Goal: Browse casually: Explore the website without a specific task or goal

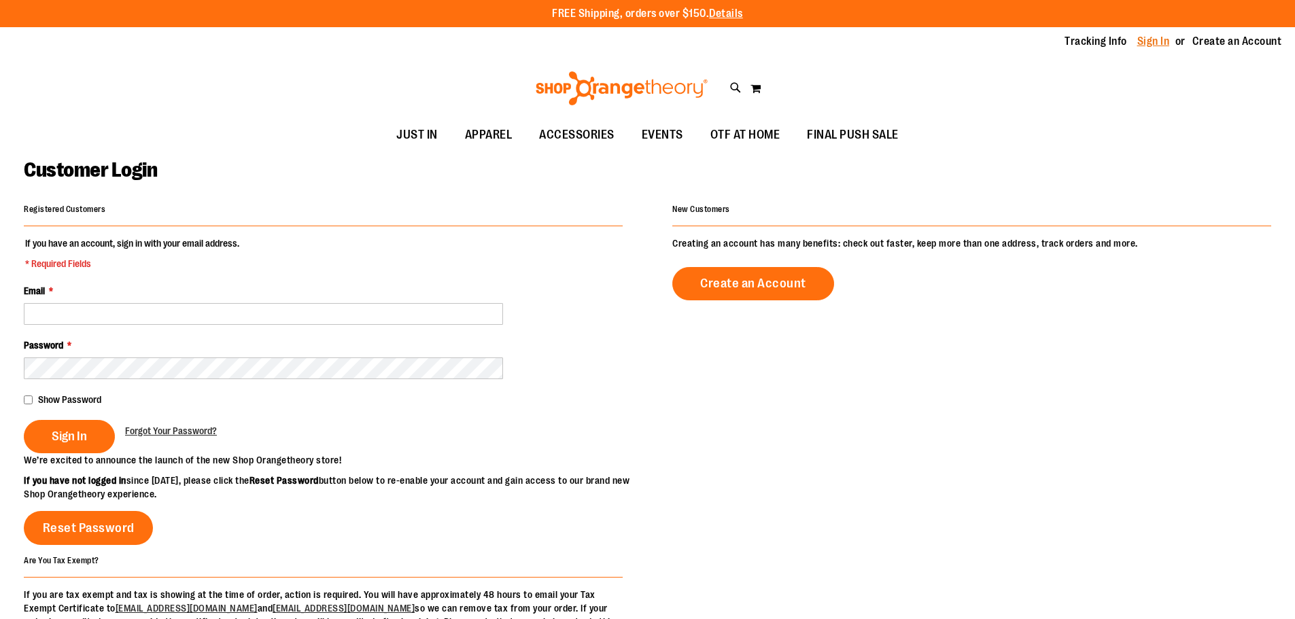
click at [1153, 42] on link "Sign In" at bounding box center [1153, 41] width 33 height 15
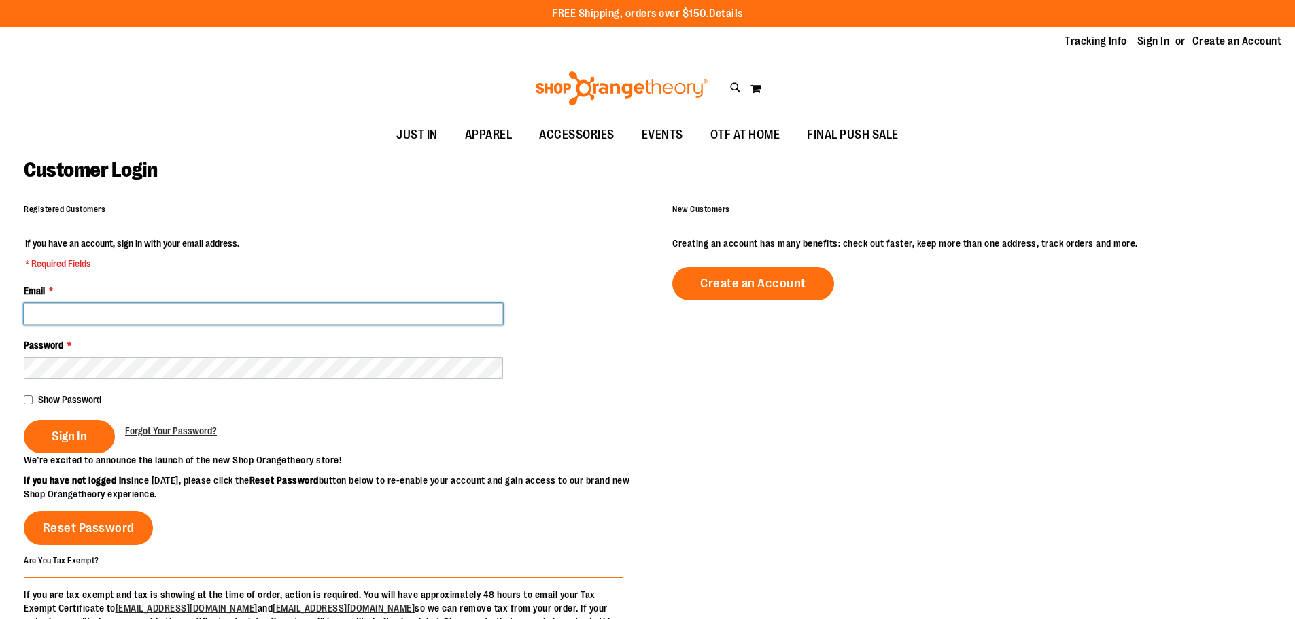
click at [119, 303] on input "Email *" at bounding box center [263, 314] width 479 height 22
type input "**********"
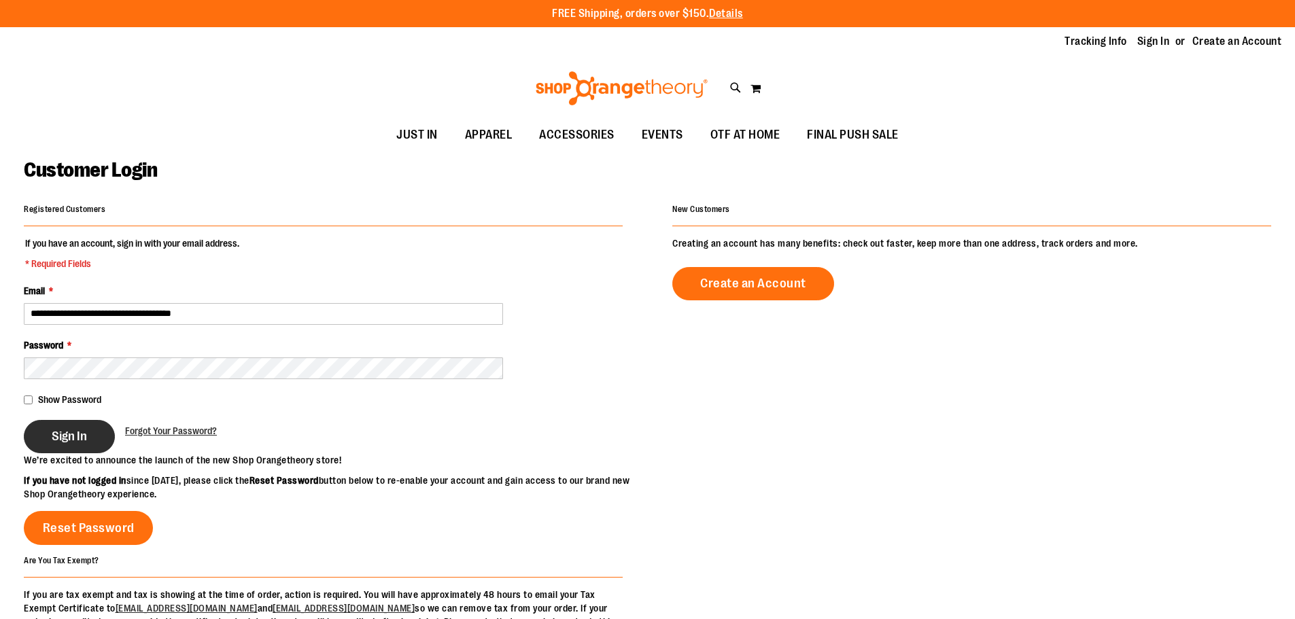
click at [64, 442] on span "Sign In" at bounding box center [69, 436] width 35 height 15
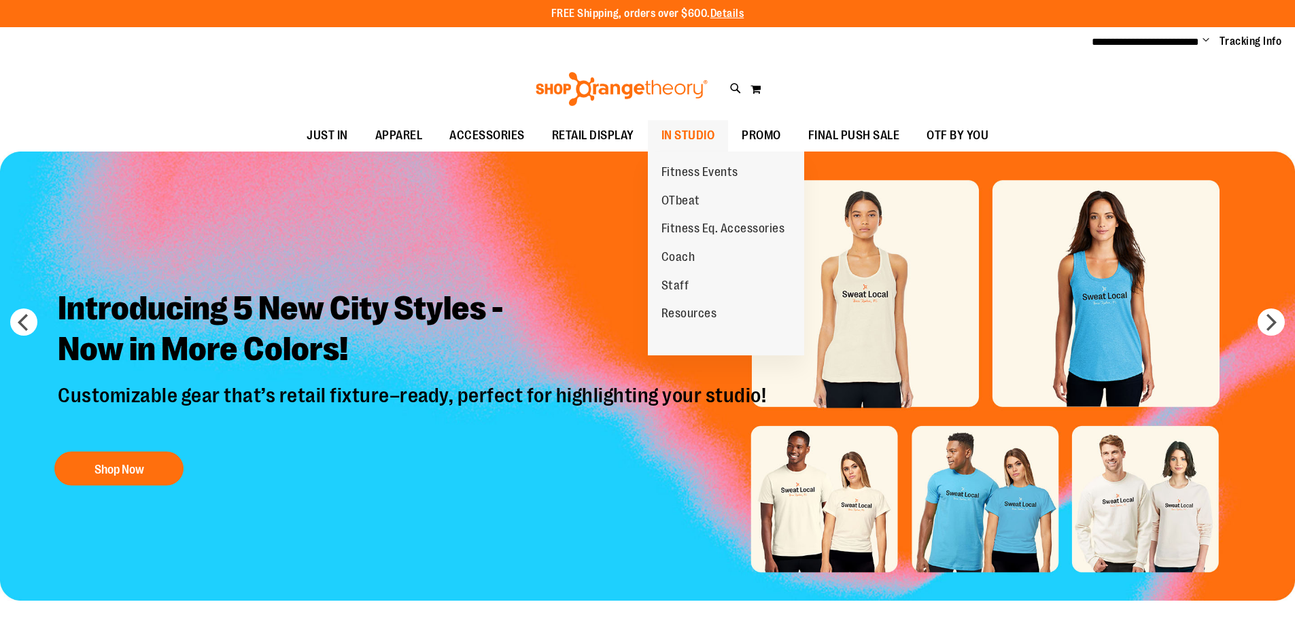
click at [697, 136] on span "IN STUDIO" at bounding box center [688, 135] width 54 height 31
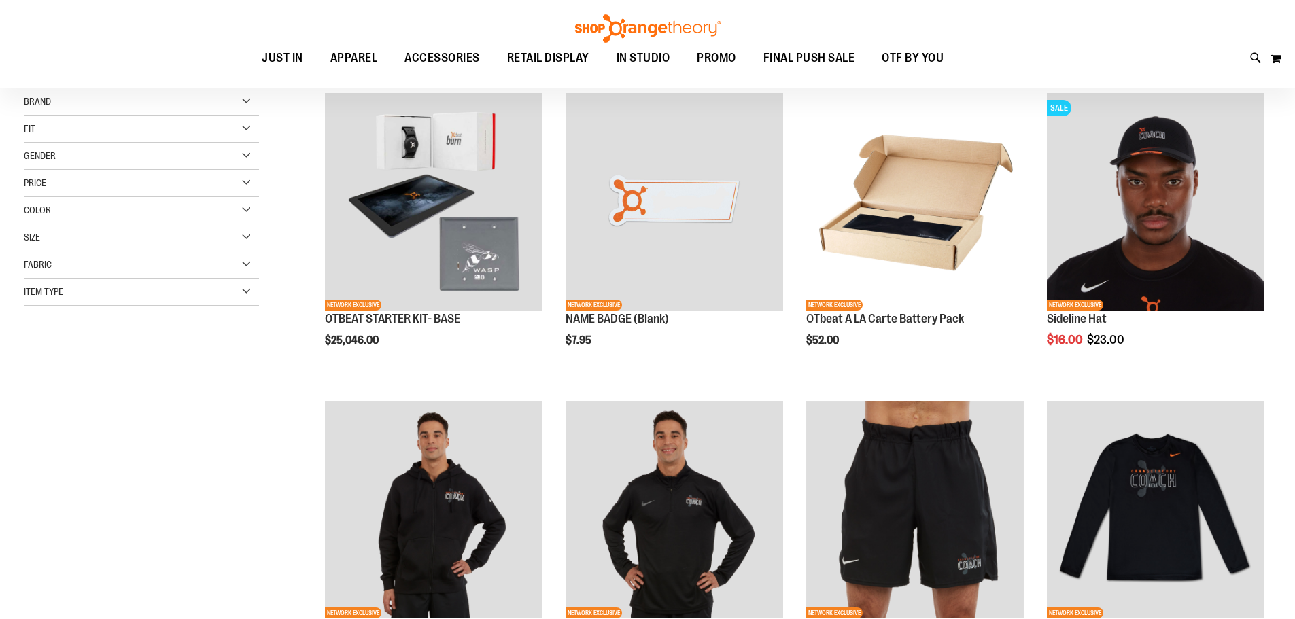
scroll to position [203, 0]
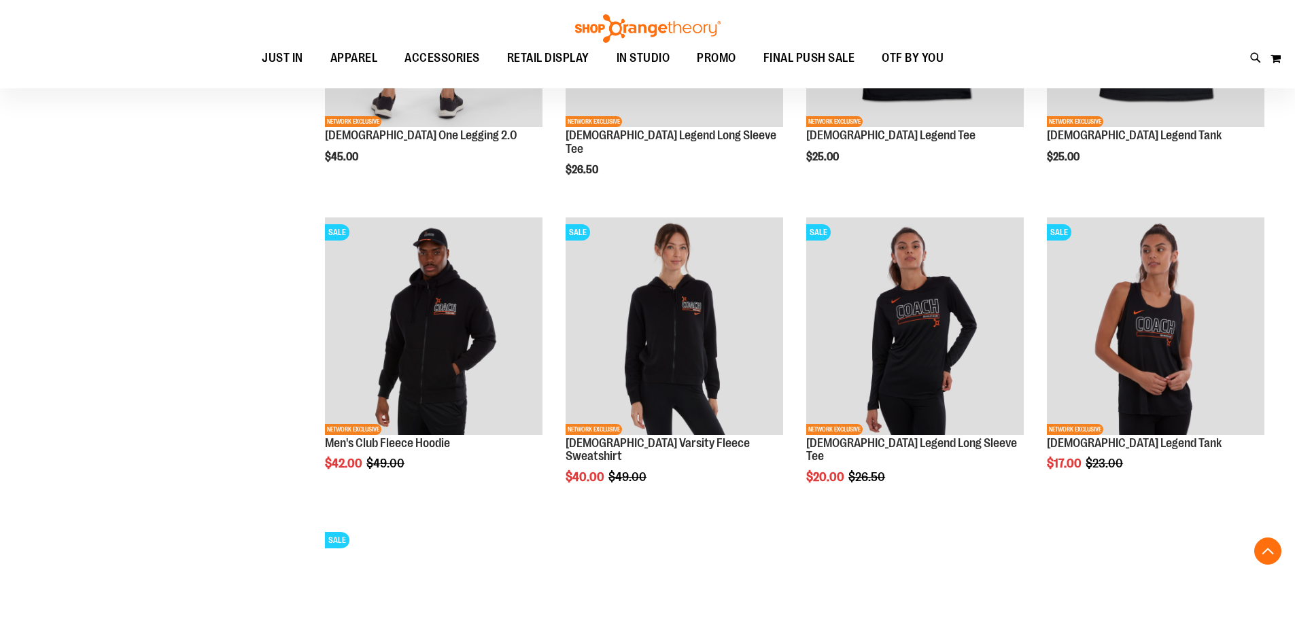
scroll to position [1495, 0]
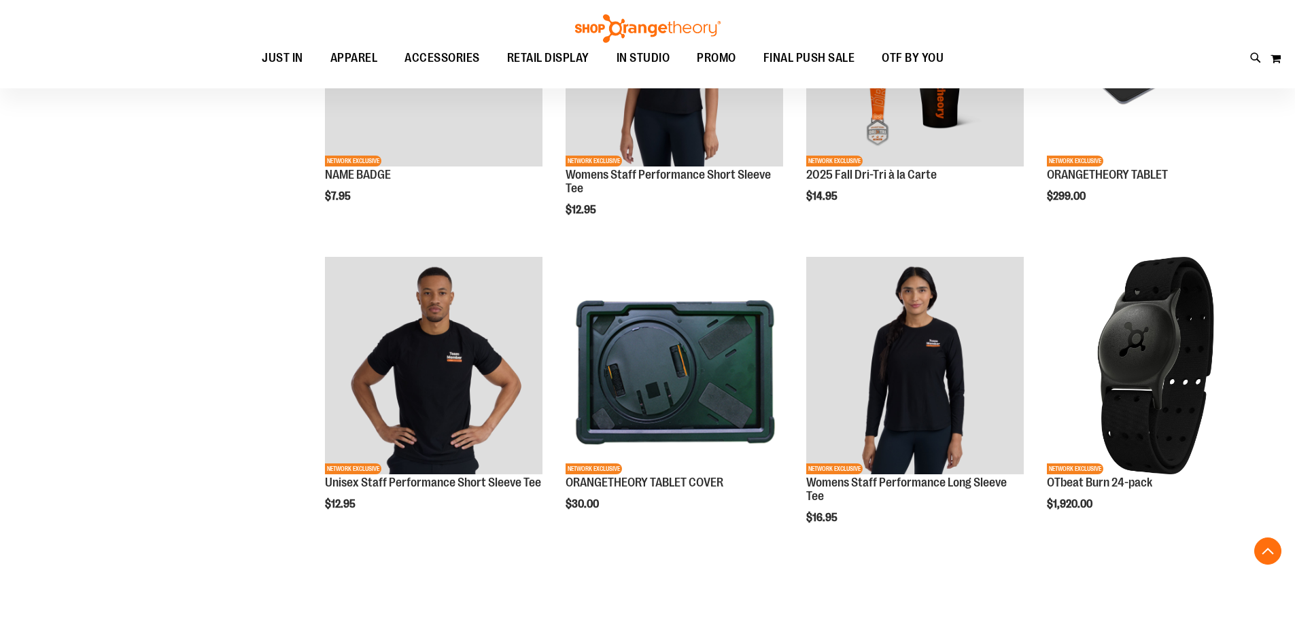
scroll to position [1970, 0]
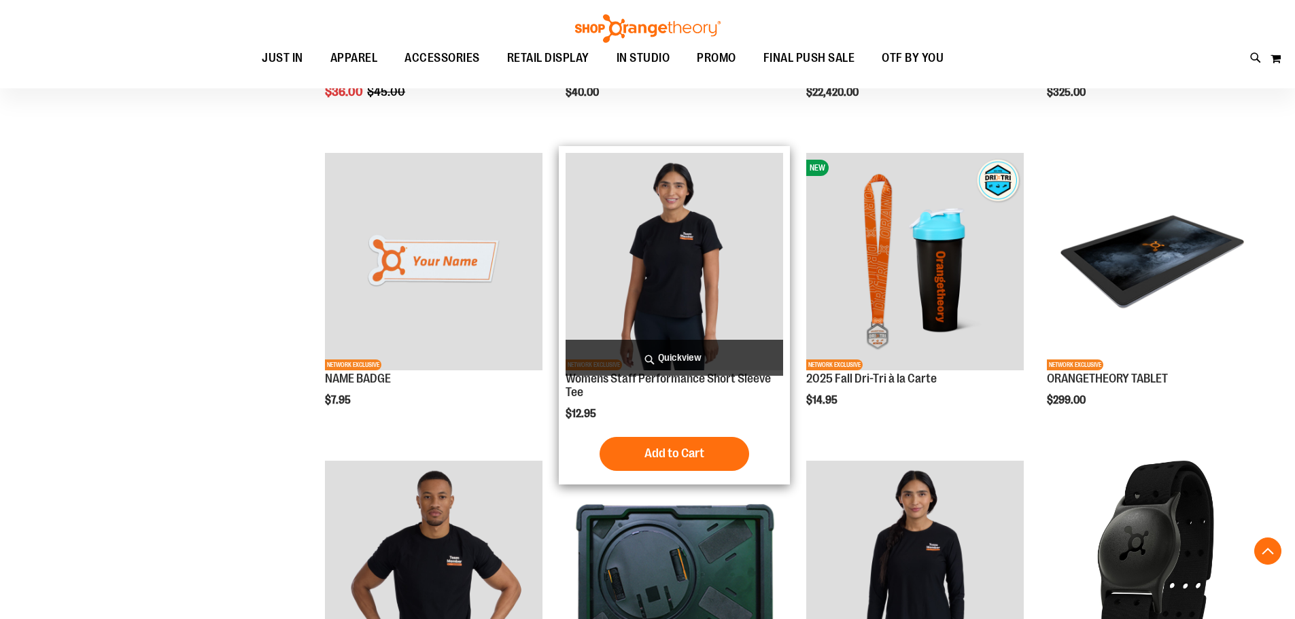
click at [670, 277] on img "product" at bounding box center [673, 261] width 217 height 217
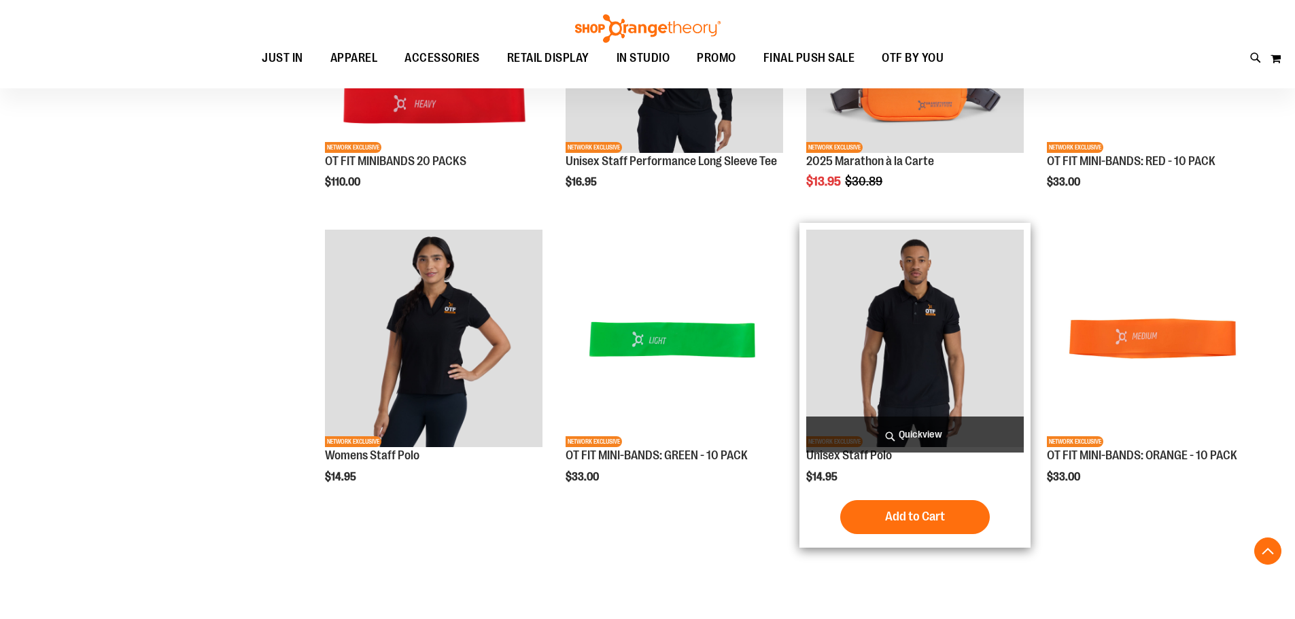
scroll to position [1047, 0]
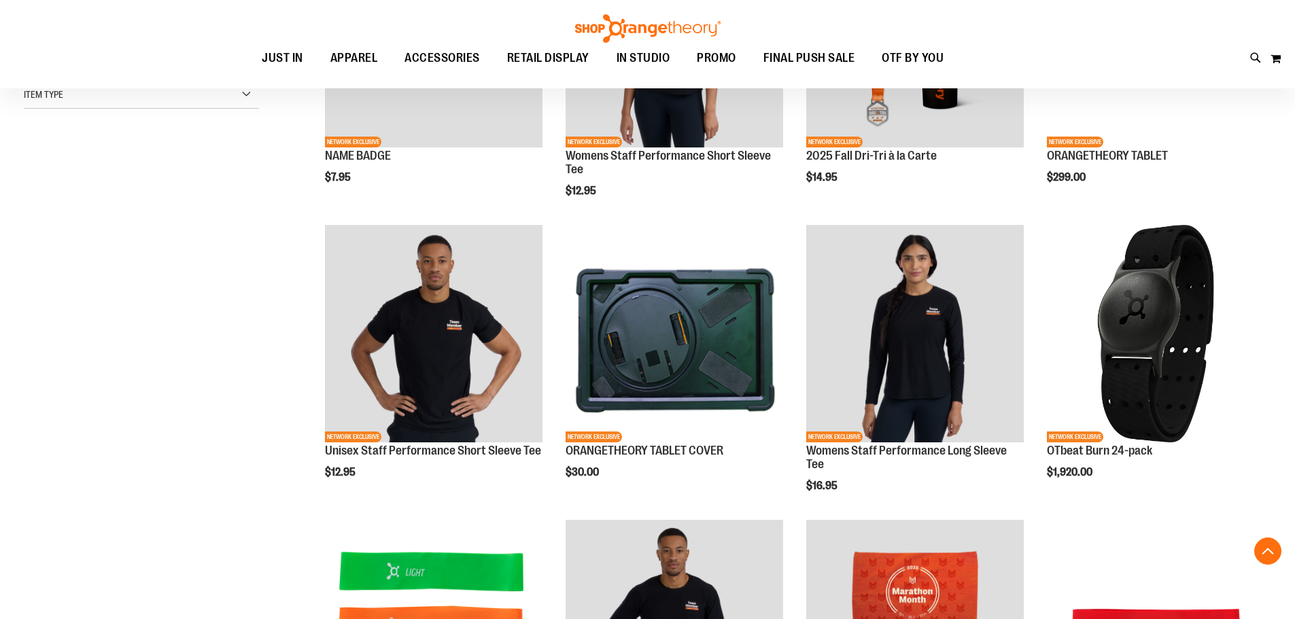
scroll to position [368, 0]
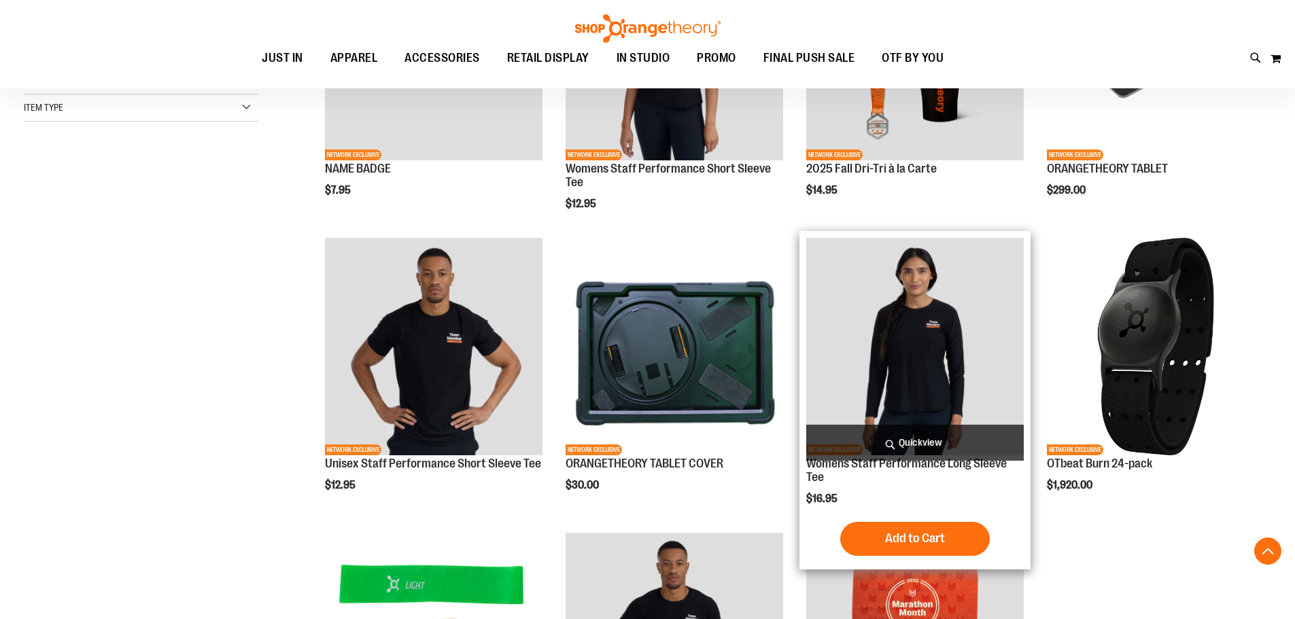
click at [898, 336] on img "product" at bounding box center [914, 346] width 217 height 217
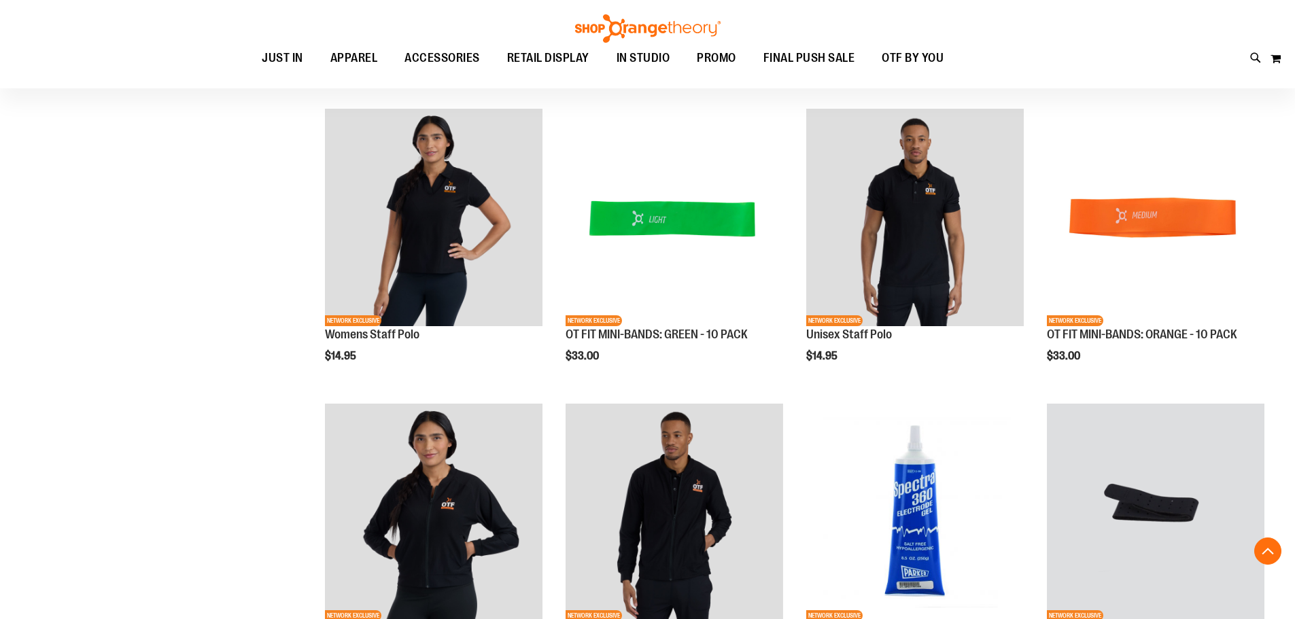
scroll to position [1190, 0]
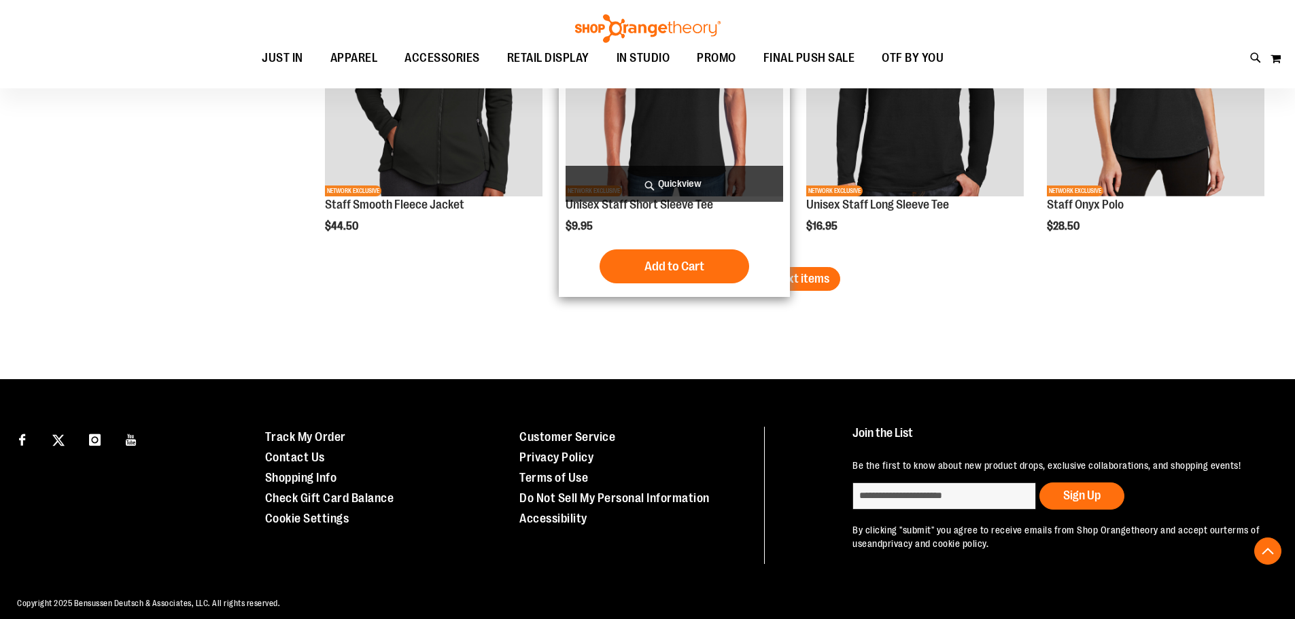
scroll to position [2670, 0]
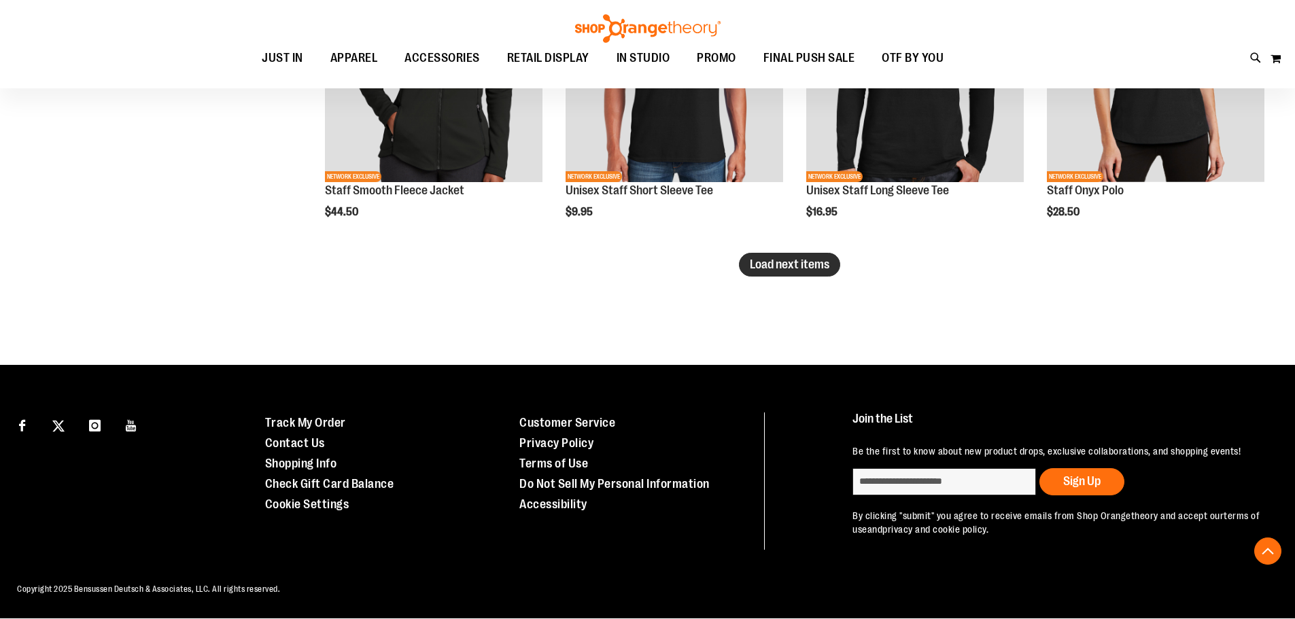
click at [809, 266] on span "Load next items" at bounding box center [790, 265] width 80 height 14
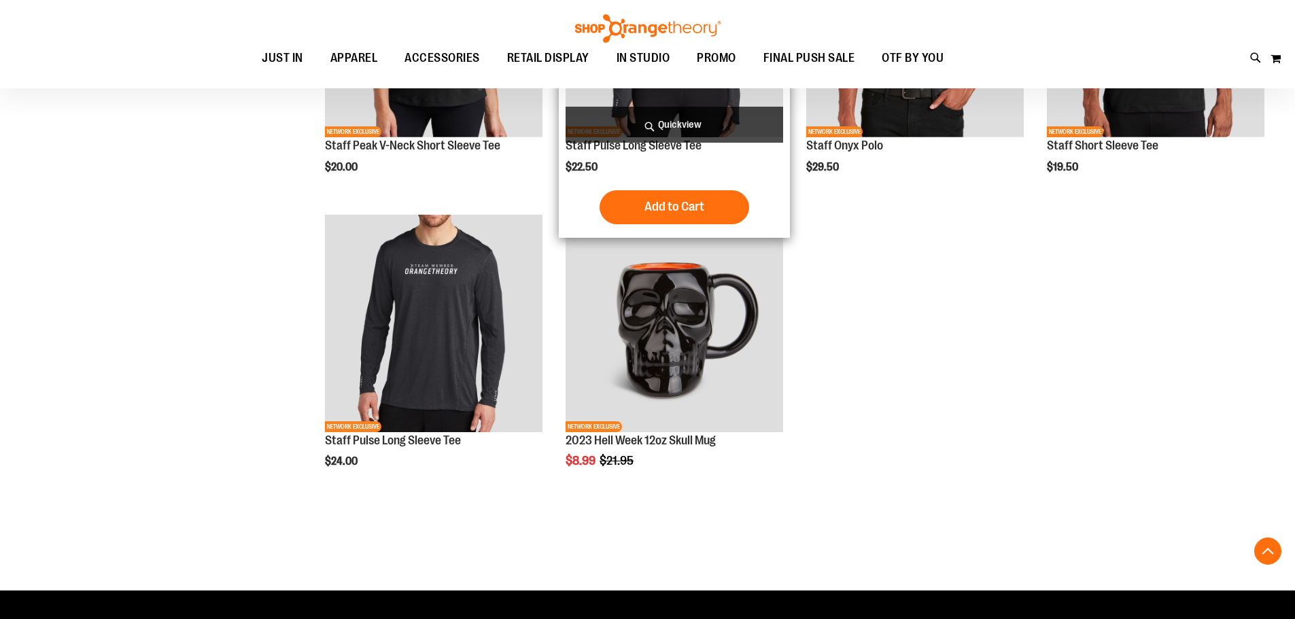
scroll to position [2942, 0]
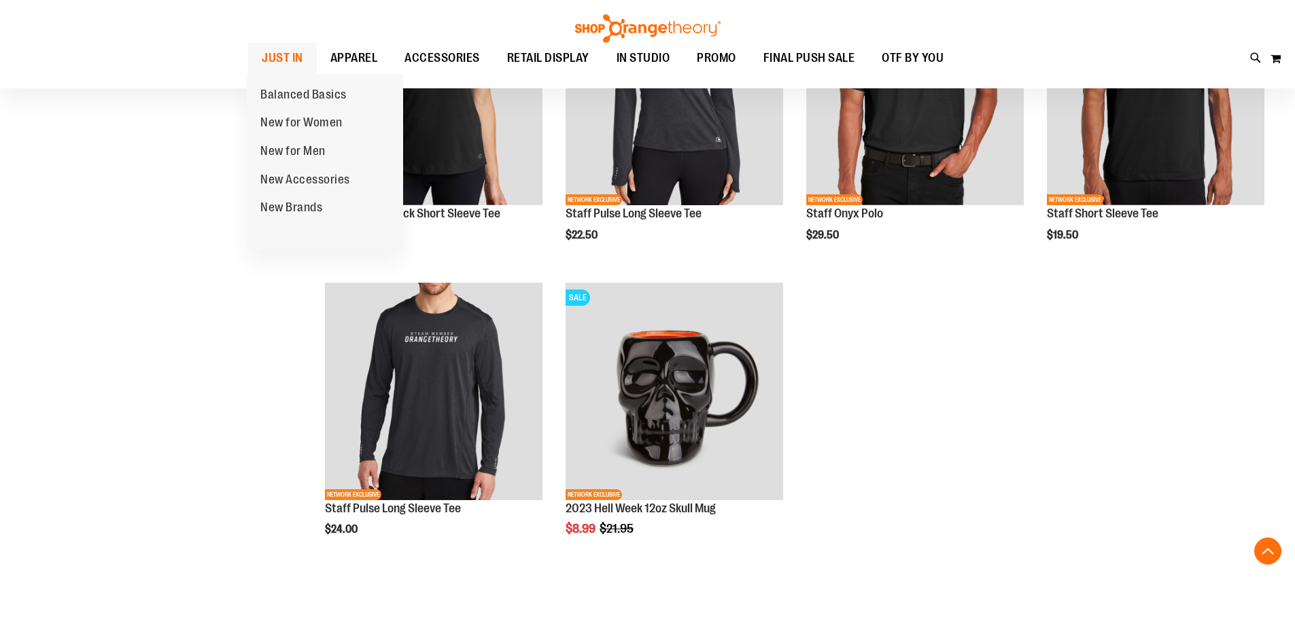
click at [272, 58] on span "JUST IN" at bounding box center [282, 58] width 41 height 31
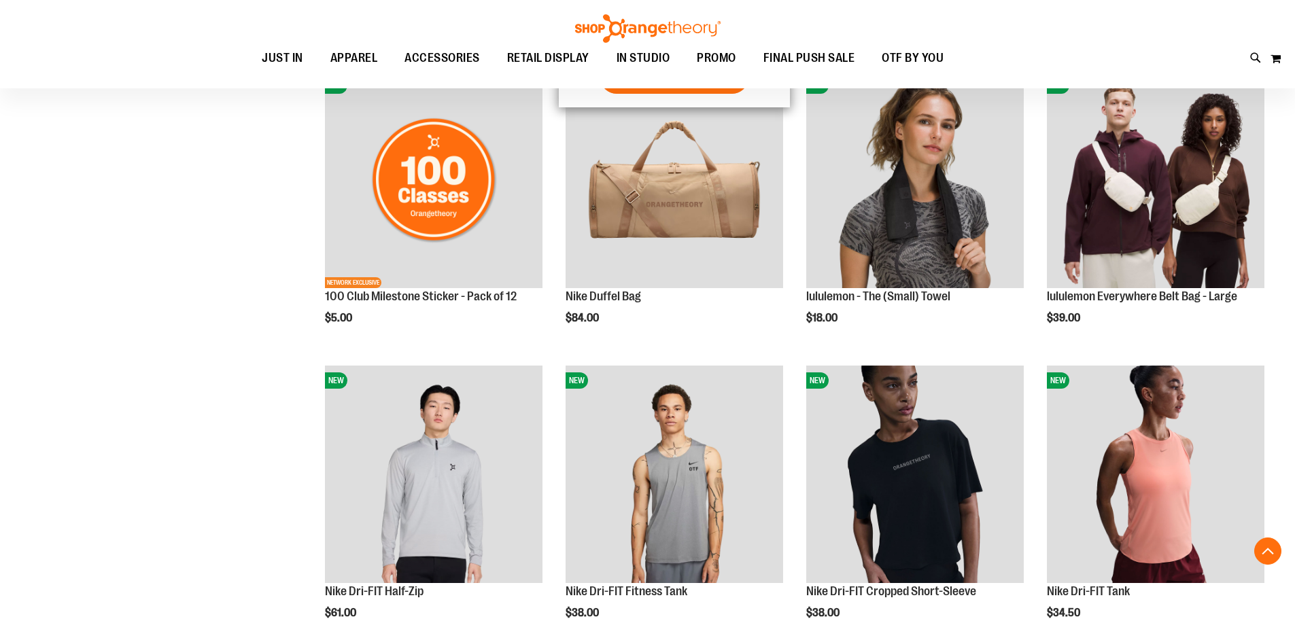
scroll to position [1155, 0]
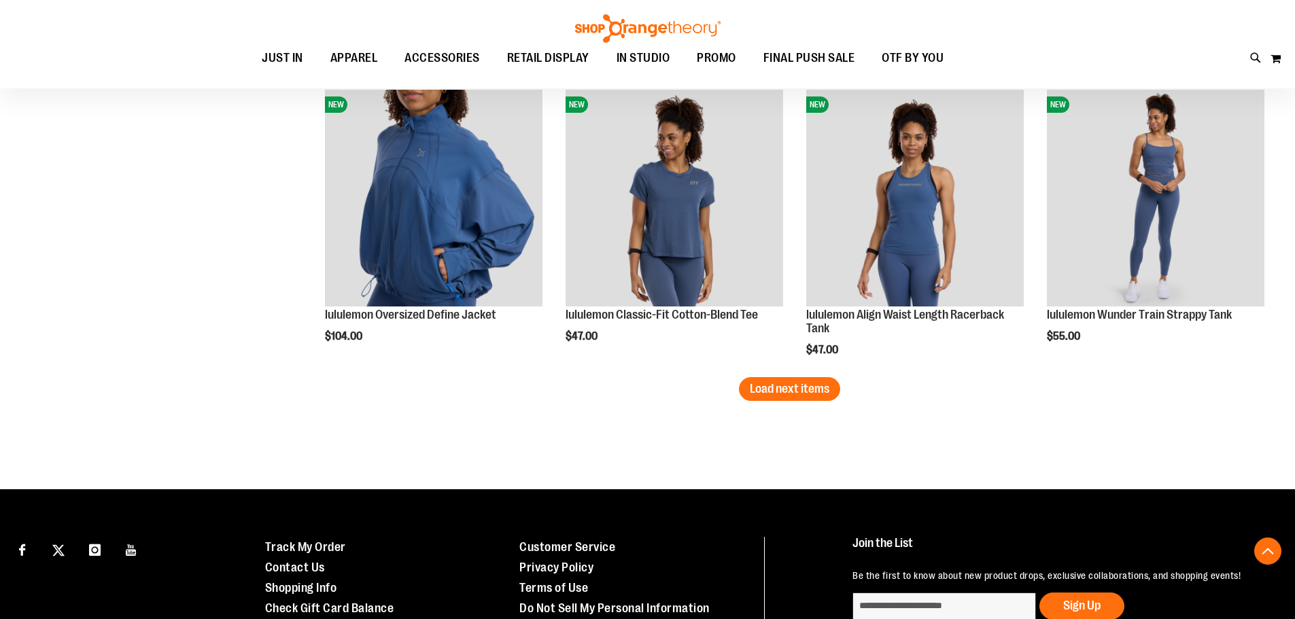
scroll to position [2582, 0]
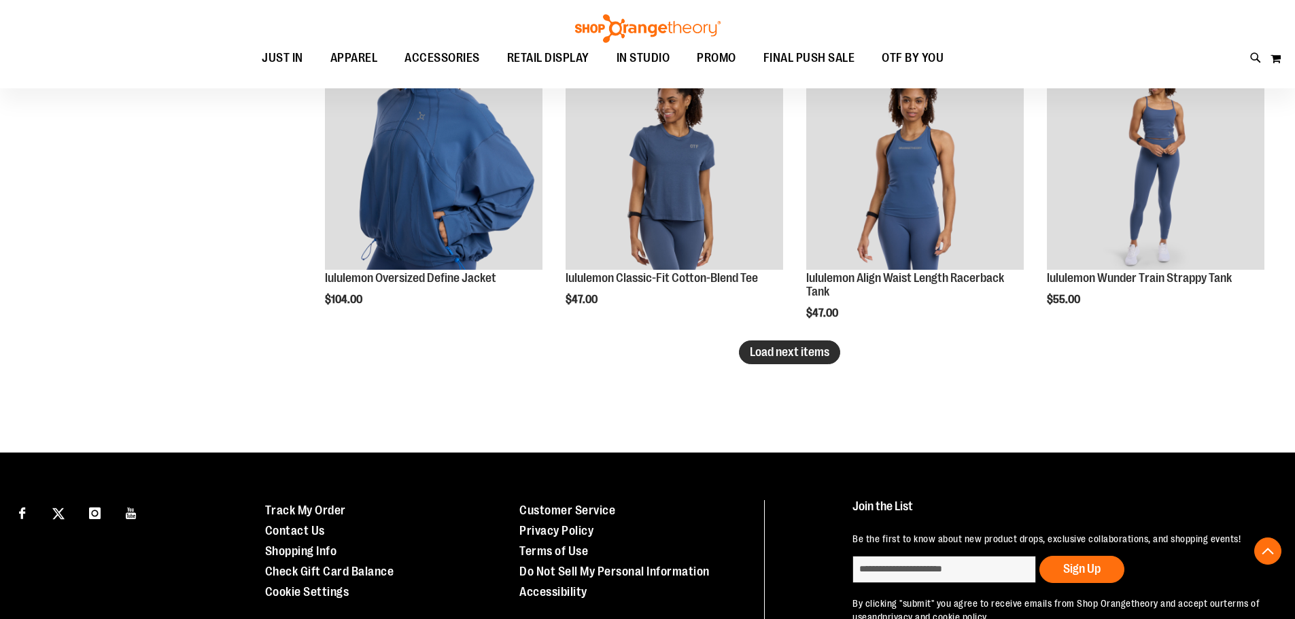
click at [776, 358] on span "Load next items" at bounding box center [790, 352] width 80 height 14
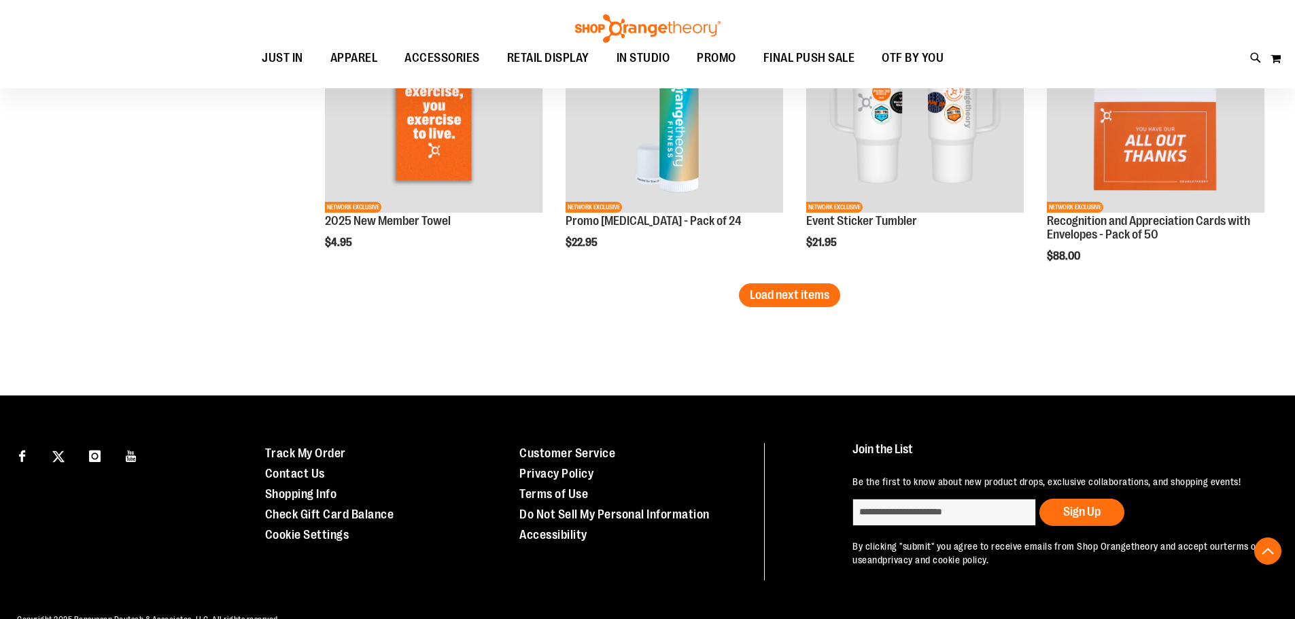
scroll to position [3534, 0]
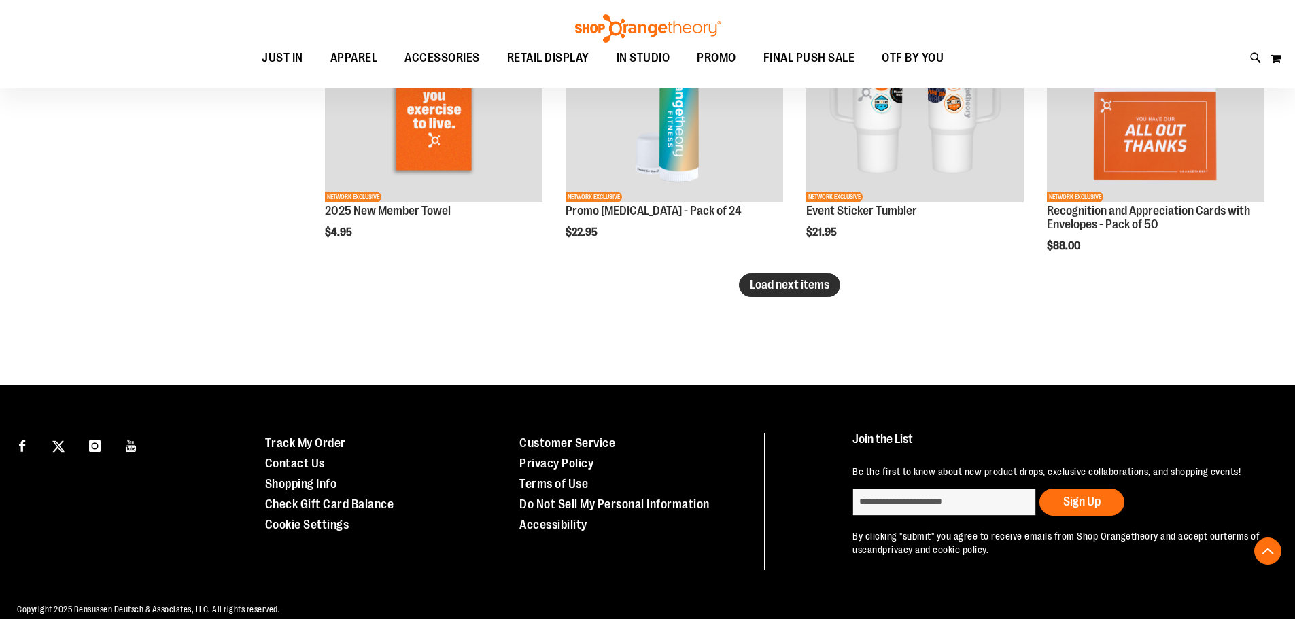
click at [810, 284] on span "Load next items" at bounding box center [790, 285] width 80 height 14
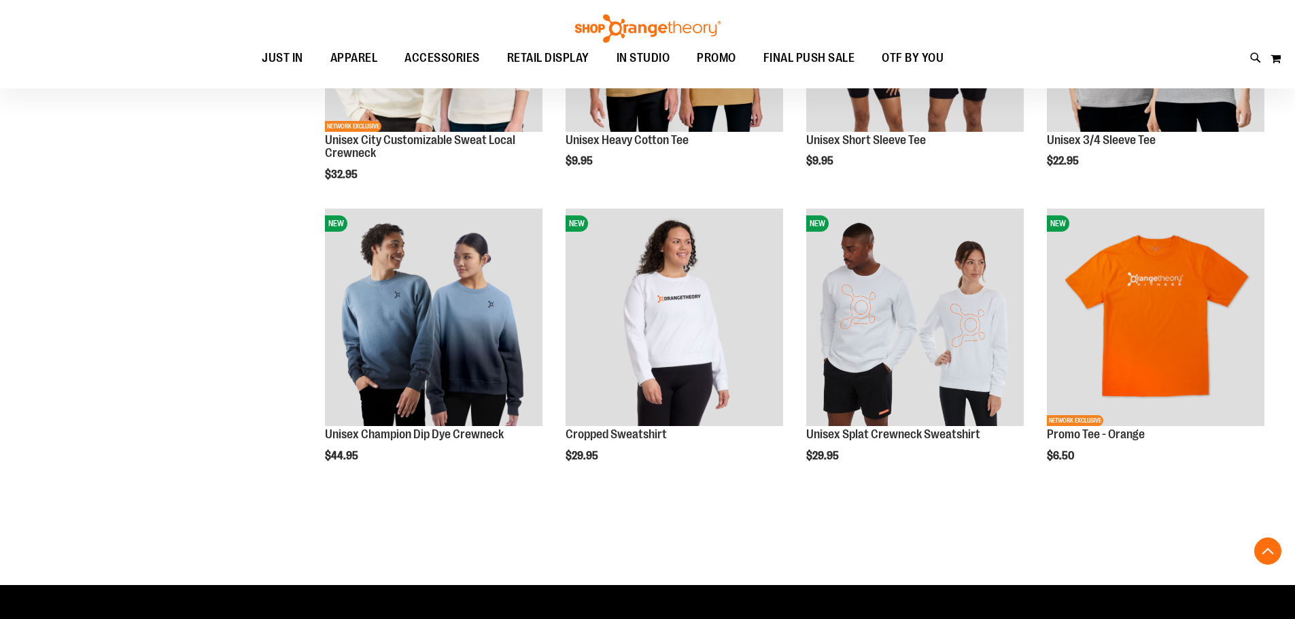
scroll to position [4213, 0]
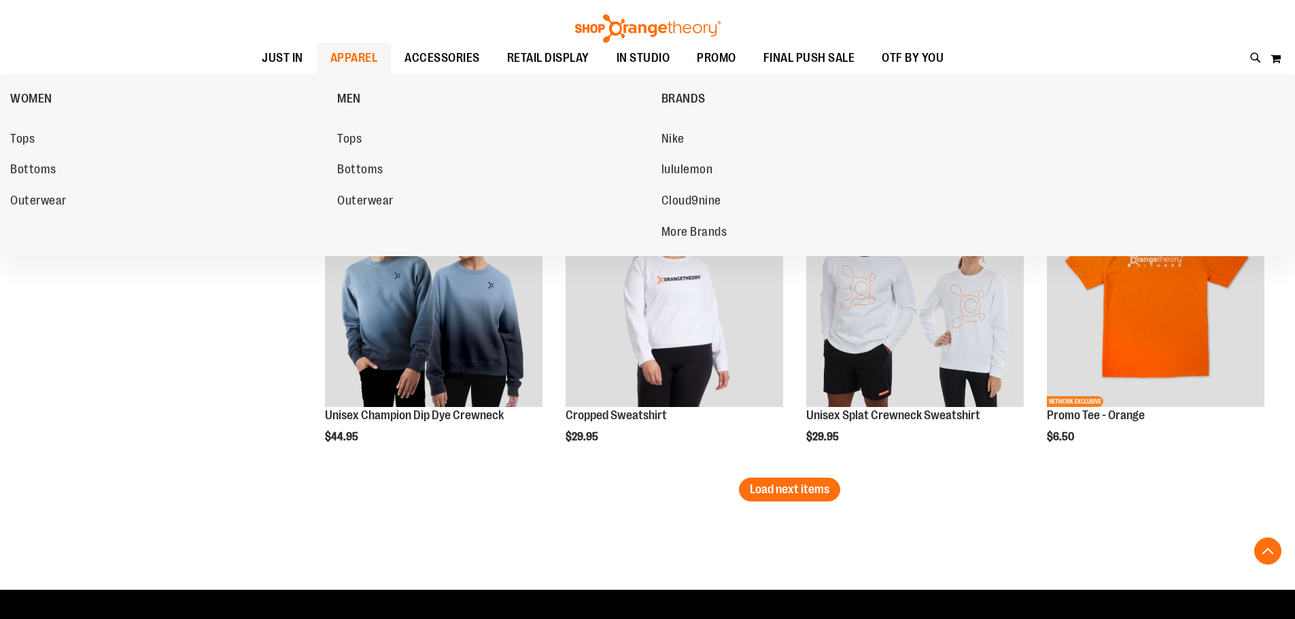
click at [355, 56] on span "APPAREL" at bounding box center [354, 58] width 48 height 31
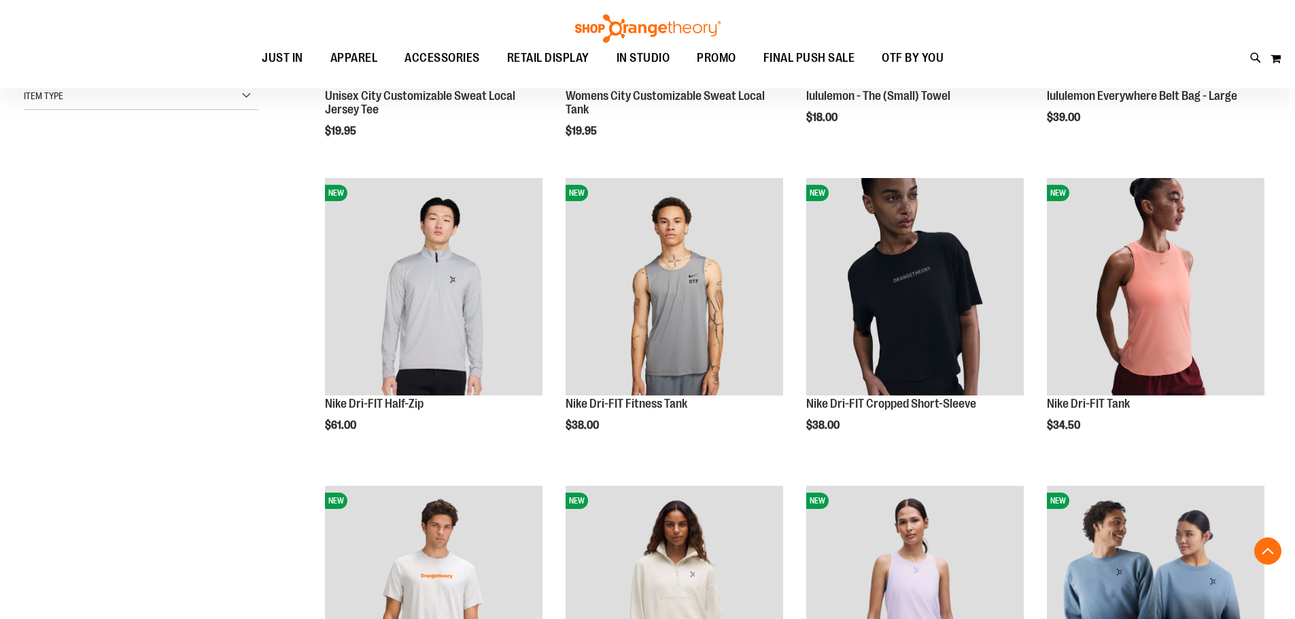
scroll to position [407, 0]
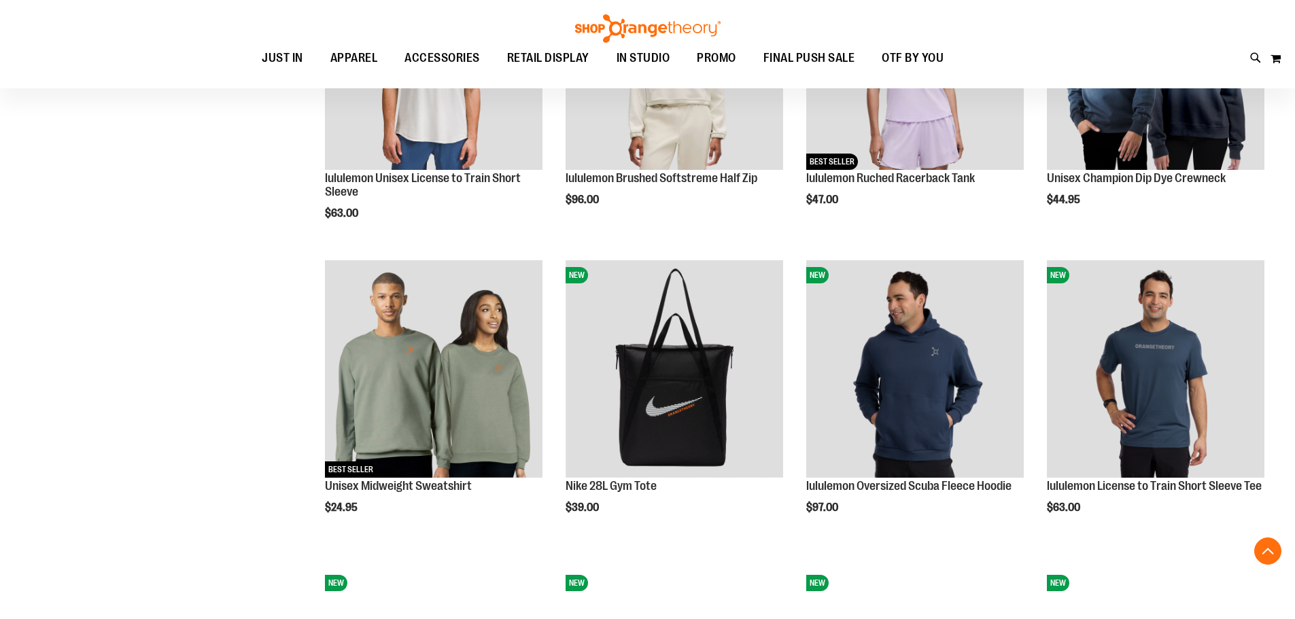
scroll to position [951, 0]
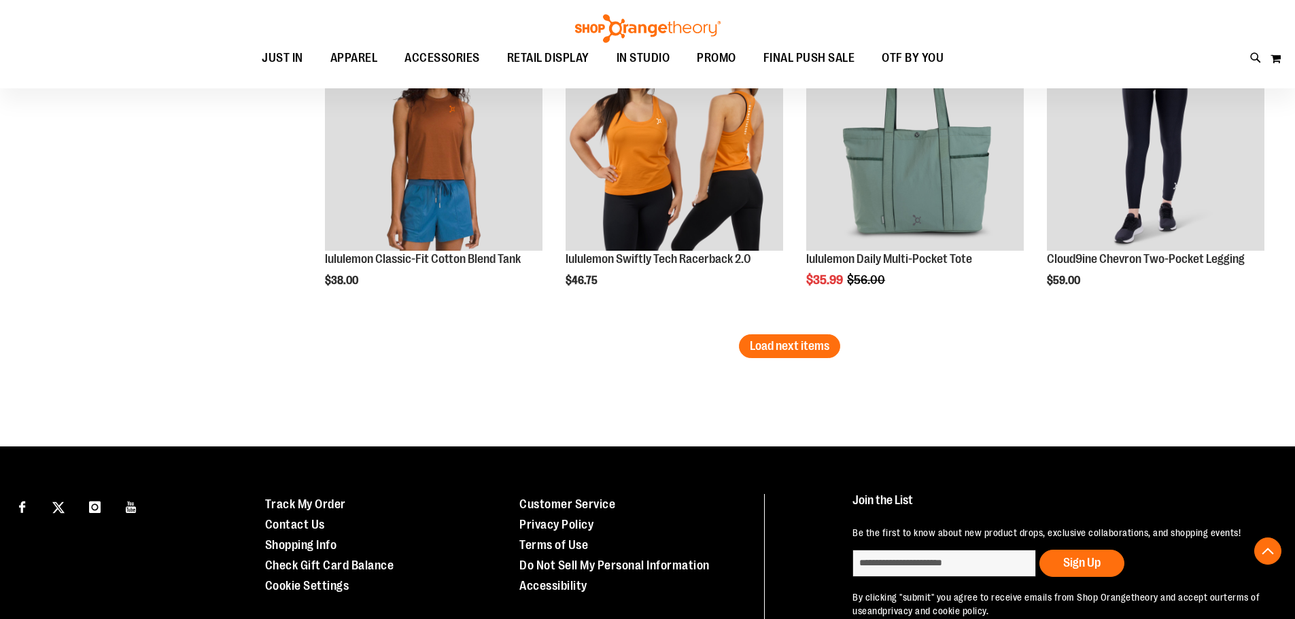
scroll to position [2718, 0]
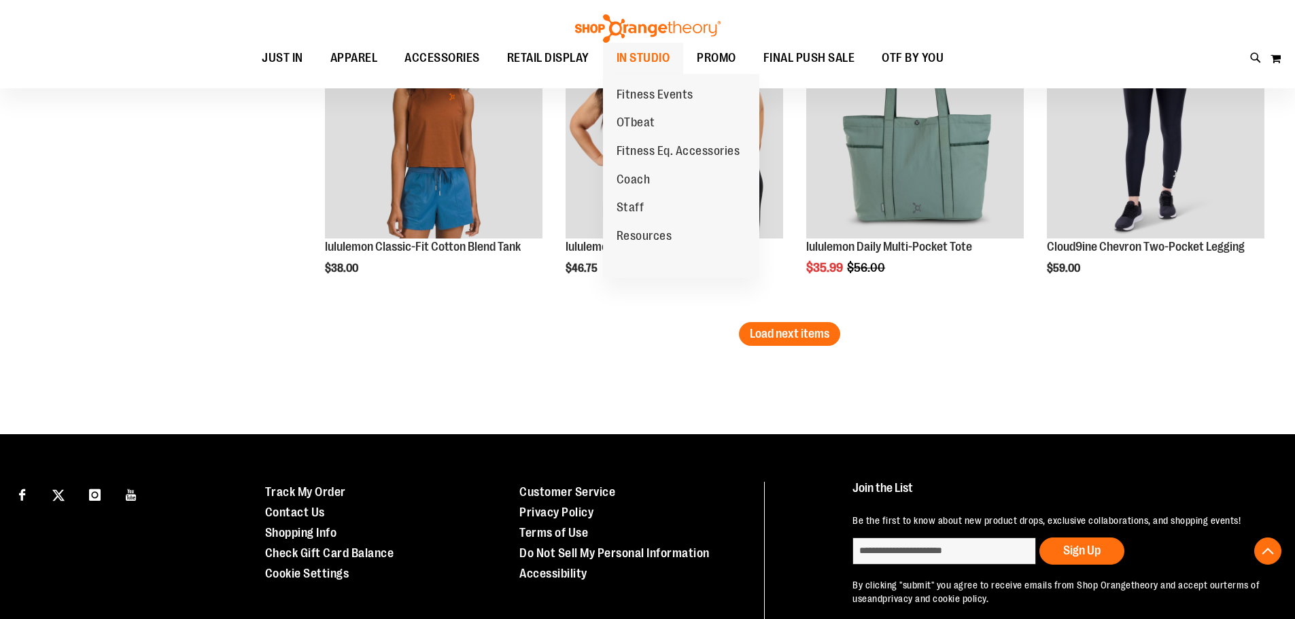
click at [640, 55] on span "IN STUDIO" at bounding box center [643, 58] width 54 height 31
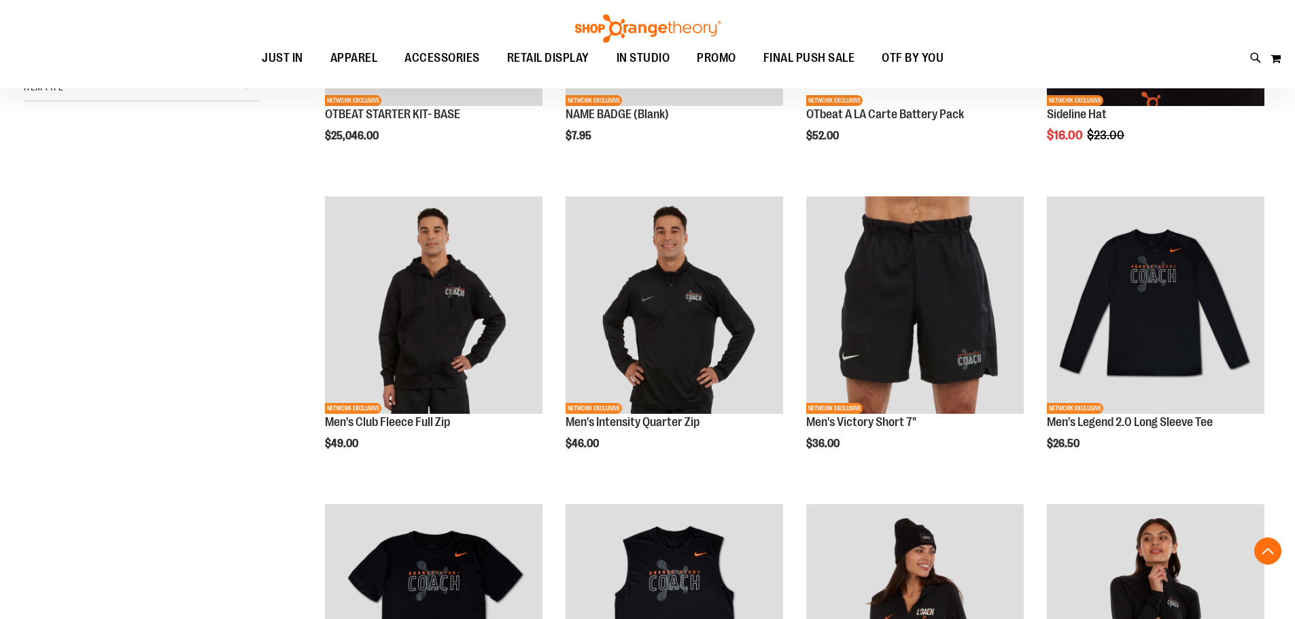
scroll to position [407, 0]
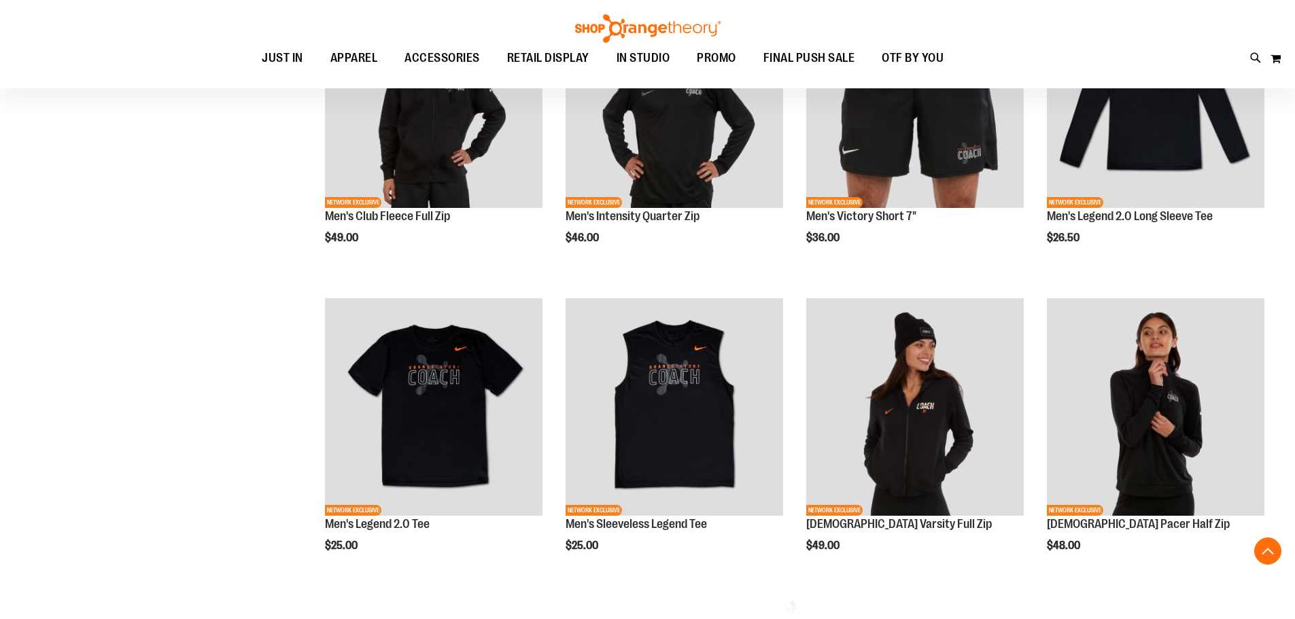
scroll to position [611, 0]
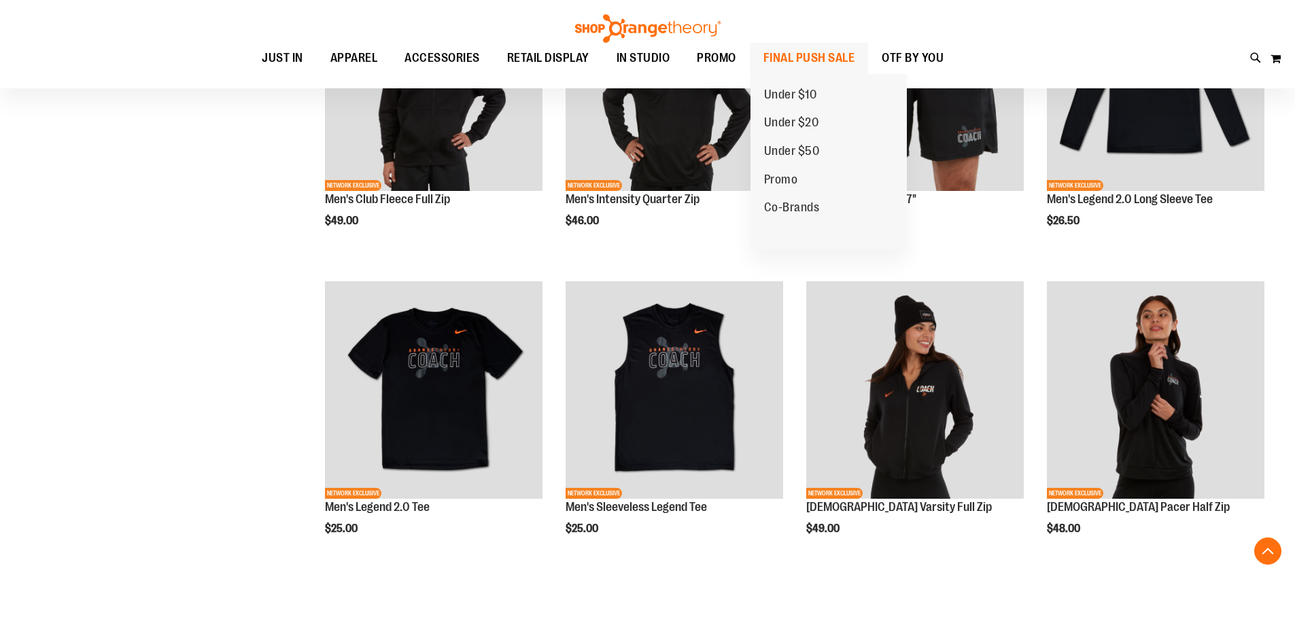
click at [837, 55] on span "FINAL PUSH SALE" at bounding box center [809, 58] width 92 height 31
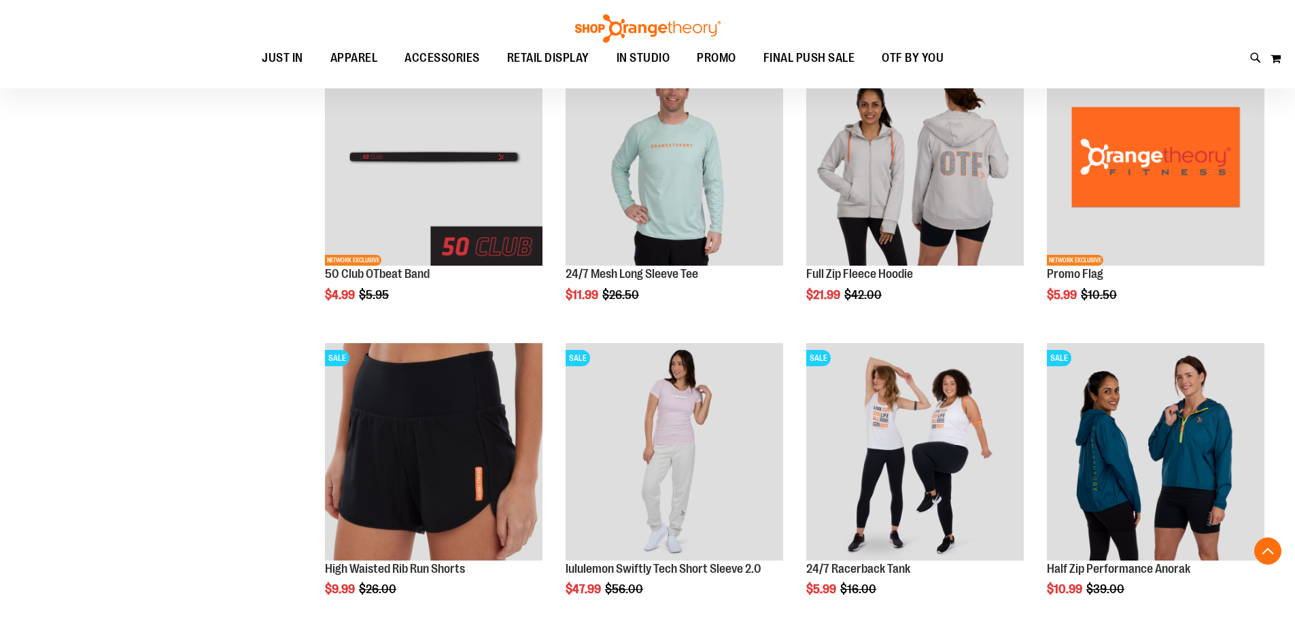
scroll to position [543, 0]
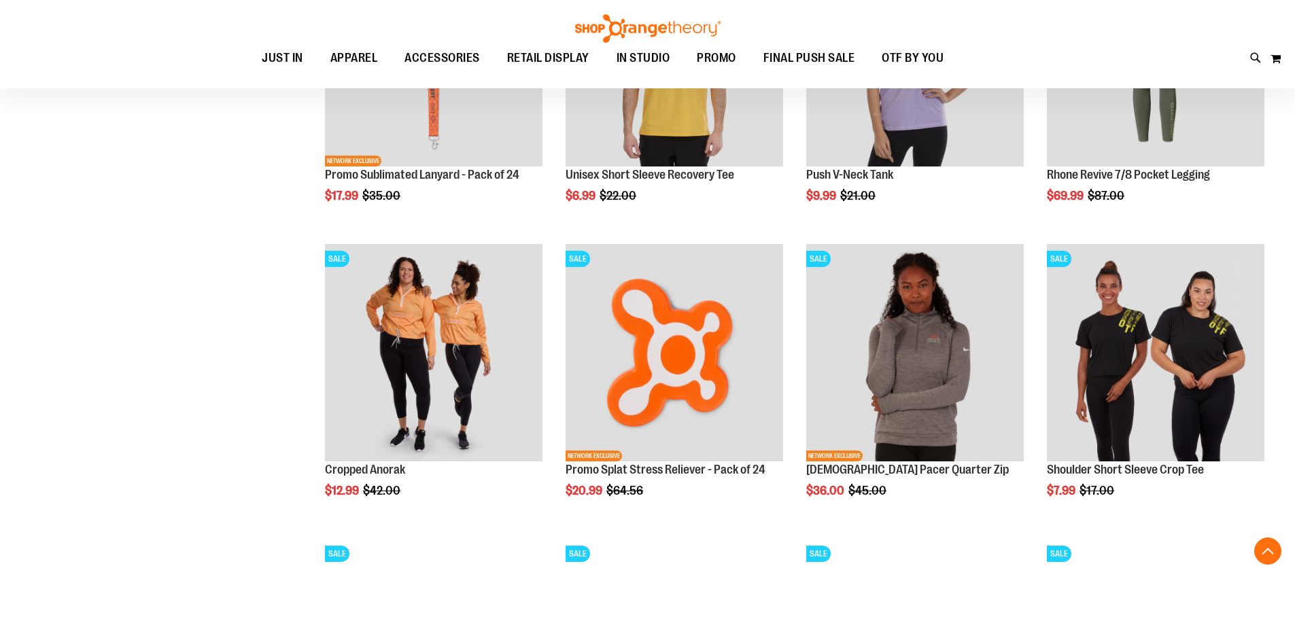
scroll to position [1223, 0]
